Goal: Transaction & Acquisition: Purchase product/service

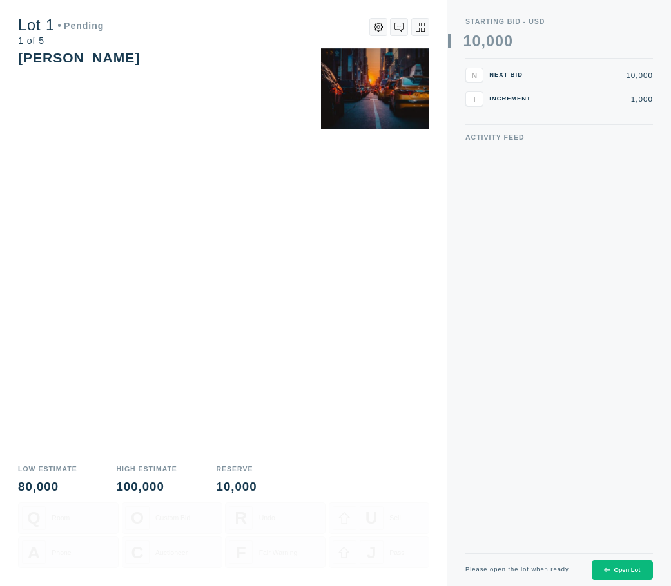
click at [620, 565] on button "Open Lot" at bounding box center [622, 571] width 61 height 20
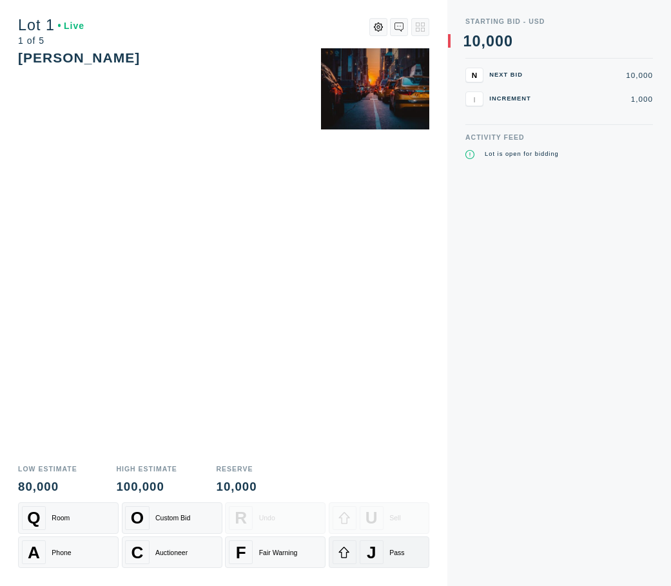
click at [405, 563] on div "J Pass" at bounding box center [378, 553] width 93 height 24
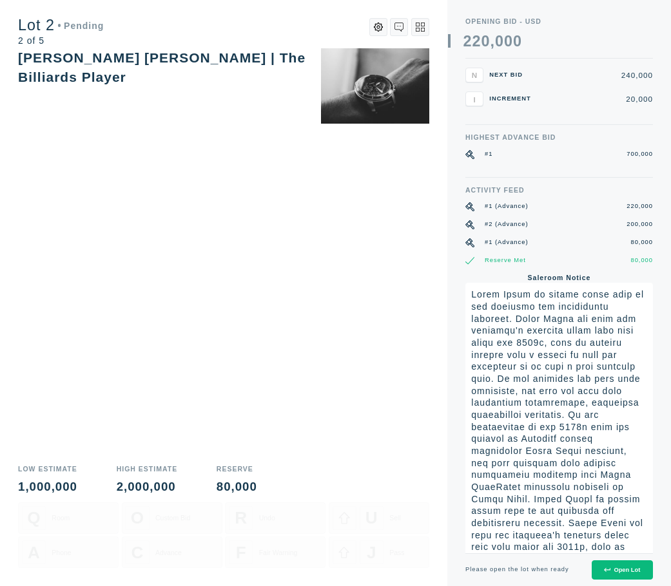
click at [604, 568] on icon at bounding box center [607, 570] width 6 height 6
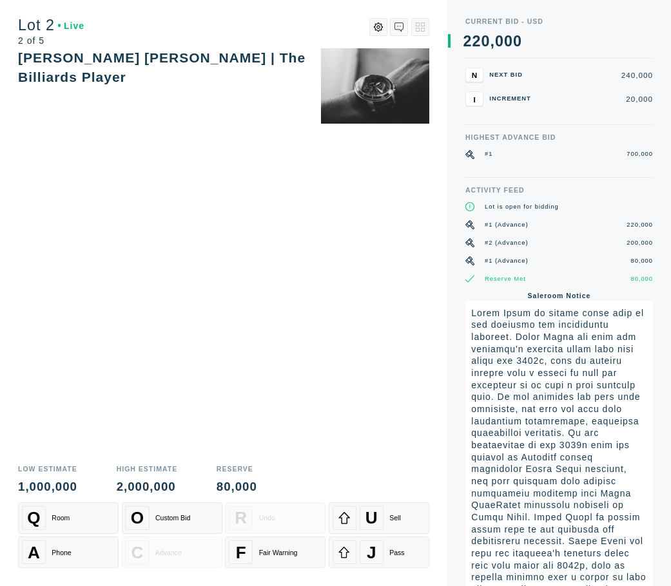
click at [248, 162] on div "[PERSON_NAME] [PERSON_NAME] | The Billiards Player" at bounding box center [223, 252] width 411 height 409
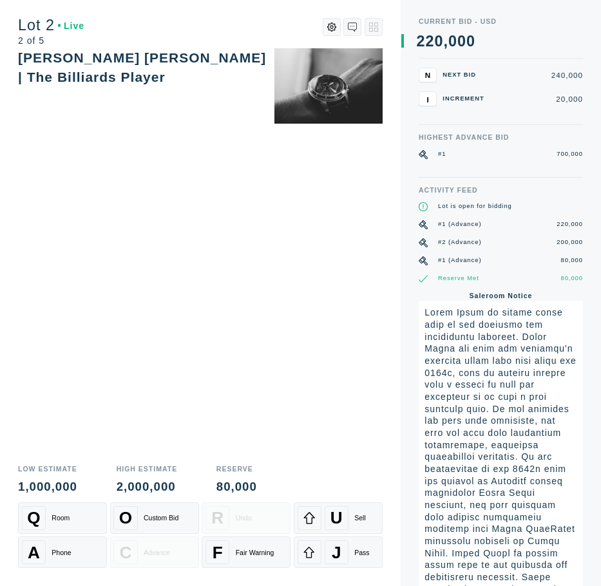
click at [351, 200] on div "[PERSON_NAME] [PERSON_NAME] | The Billiards Player" at bounding box center [200, 252] width 365 height 409
